Goal: Information Seeking & Learning: Learn about a topic

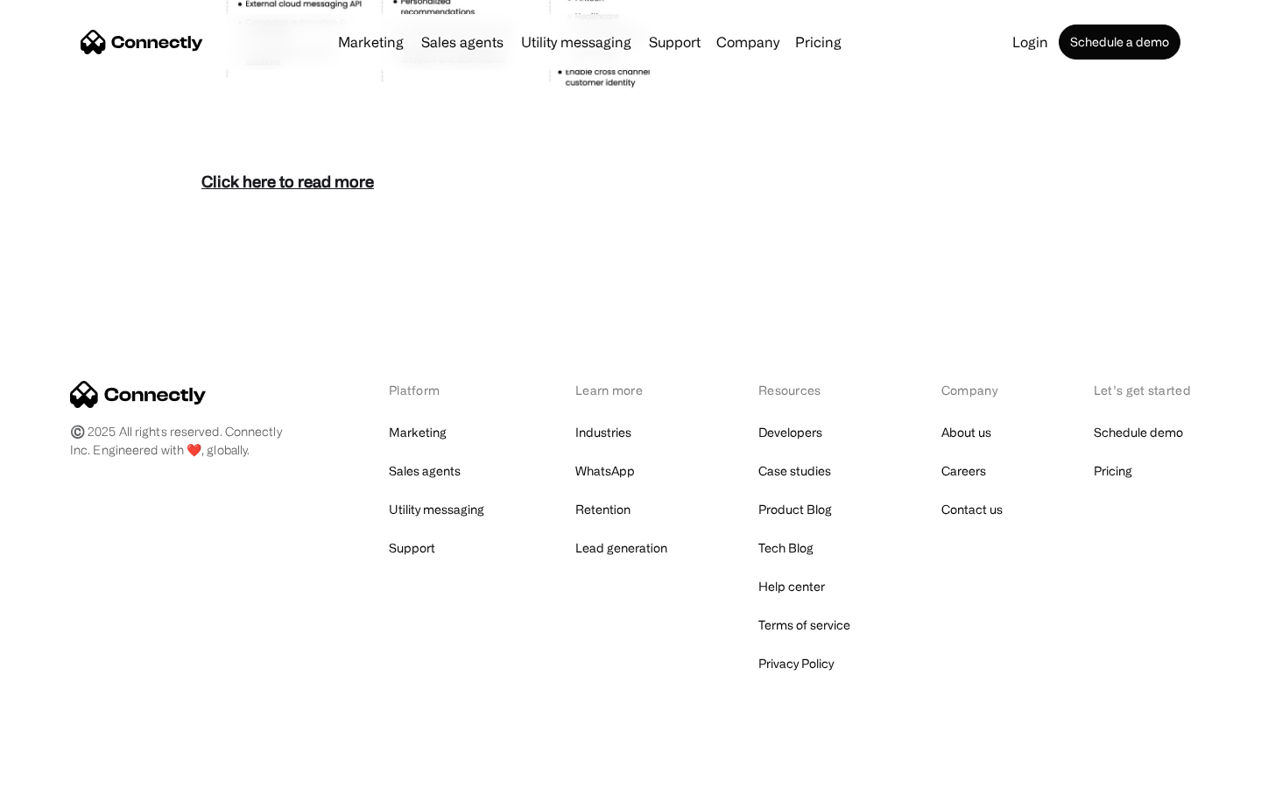
scroll to position [7591, 0]
